Goal: Information Seeking & Learning: Learn about a topic

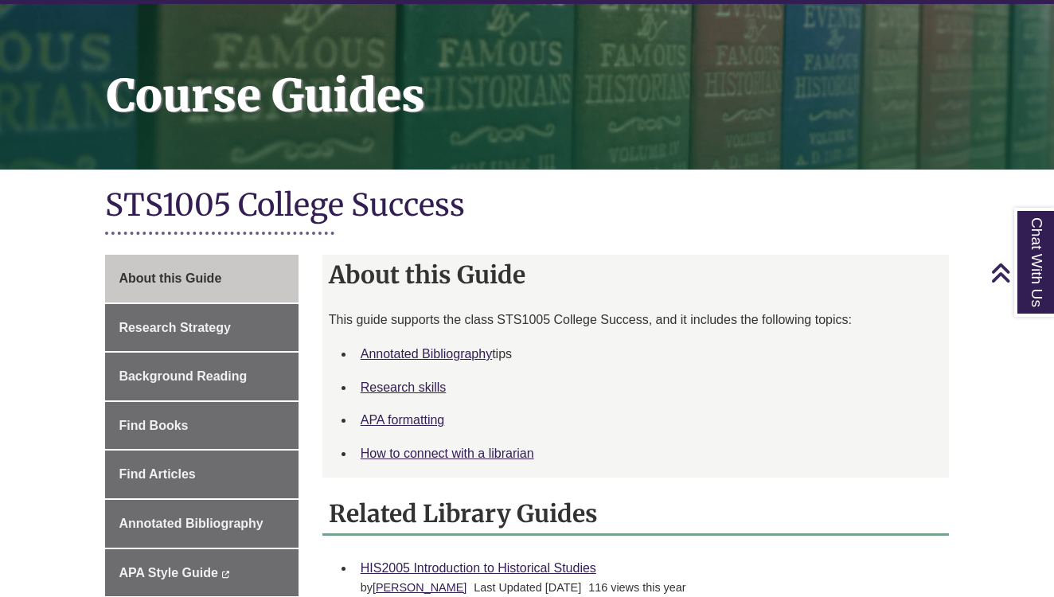
scroll to position [43, 0]
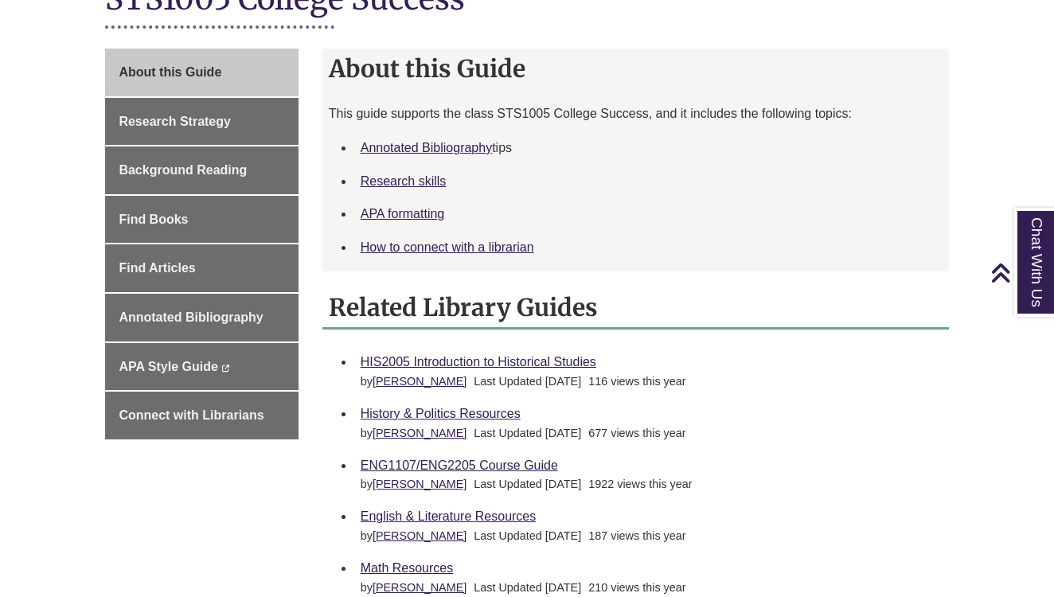
scroll to position [400, 0]
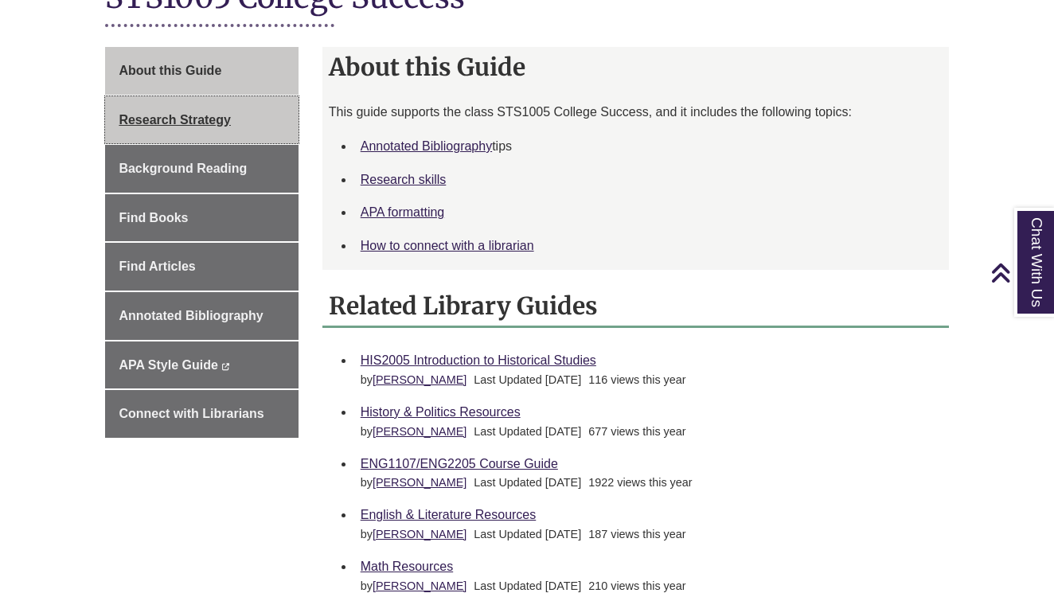
click at [216, 130] on link "Research Strategy" at bounding box center [201, 120] width 193 height 48
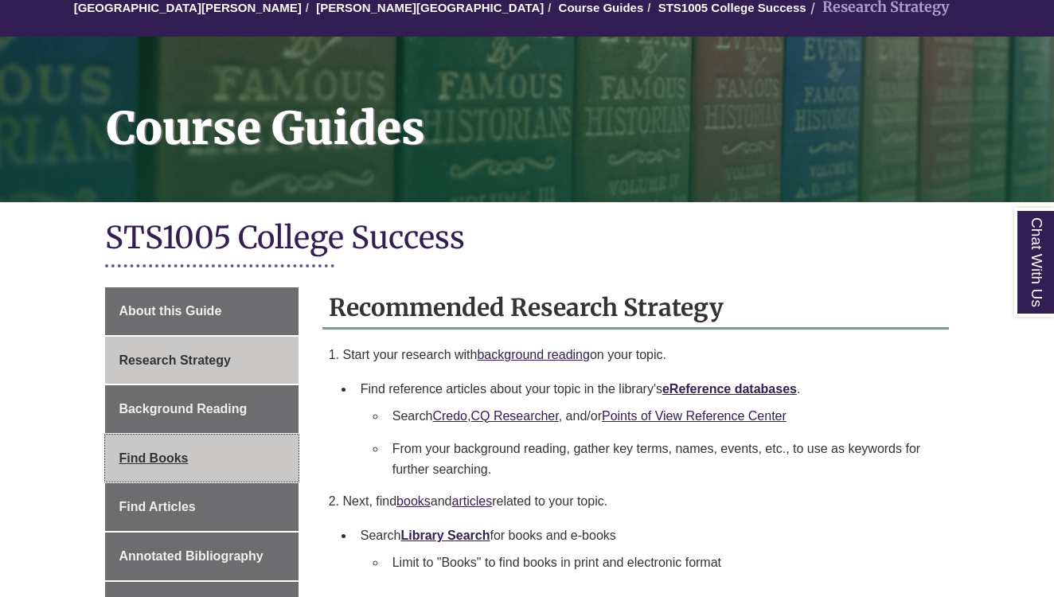
scroll to position [158, 0]
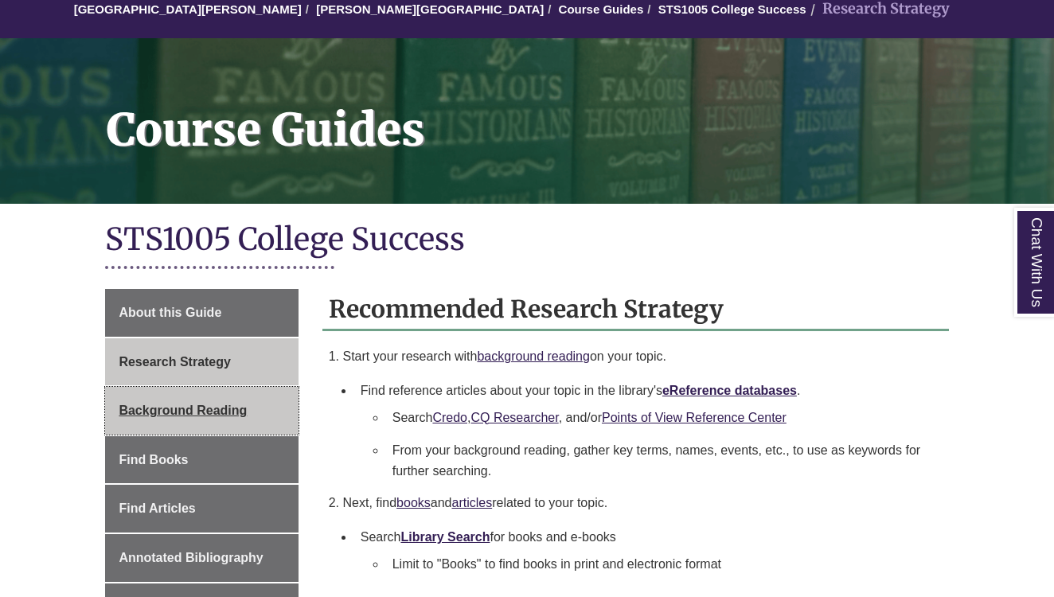
click at [224, 404] on span "Background Reading" at bounding box center [183, 410] width 128 height 14
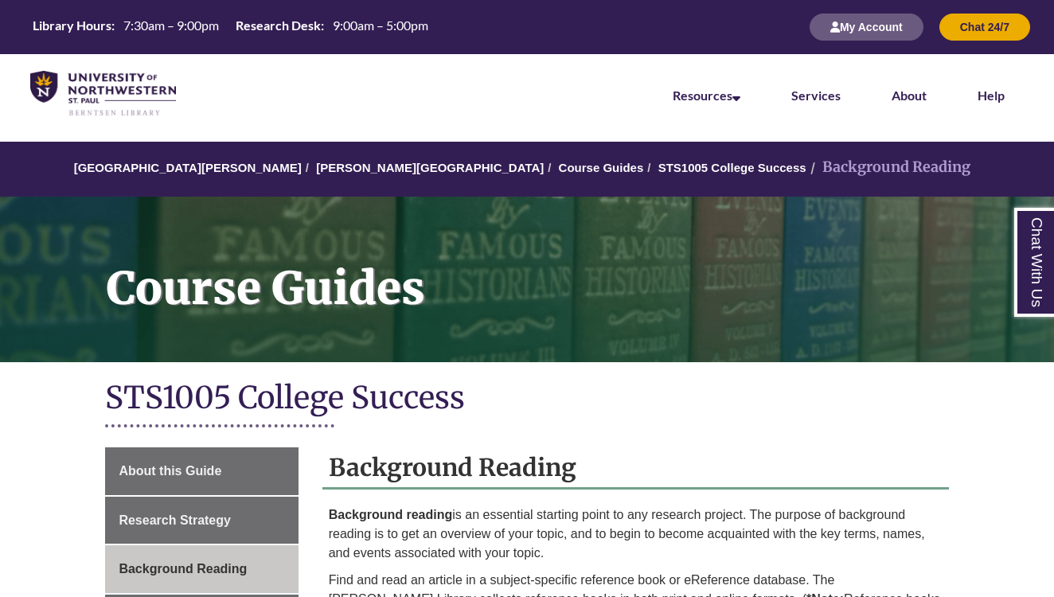
click at [629, 1] on div "Library Hours: 7:30am – 9:00pm Research Desk: 9:00am – 5:00pm My Account Chat 2…" at bounding box center [527, 27] width 1054 height 54
